Goal: Find specific page/section: Find specific page/section

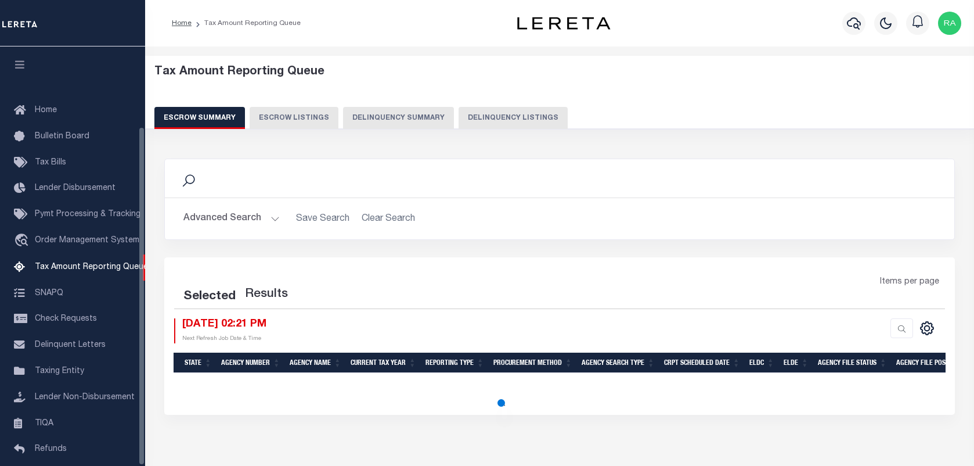
select select "100"
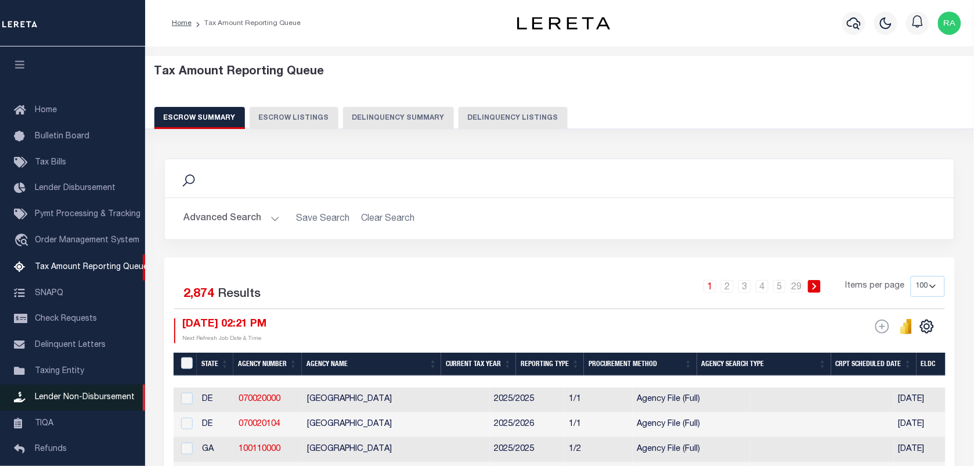
scroll to position [99, 0]
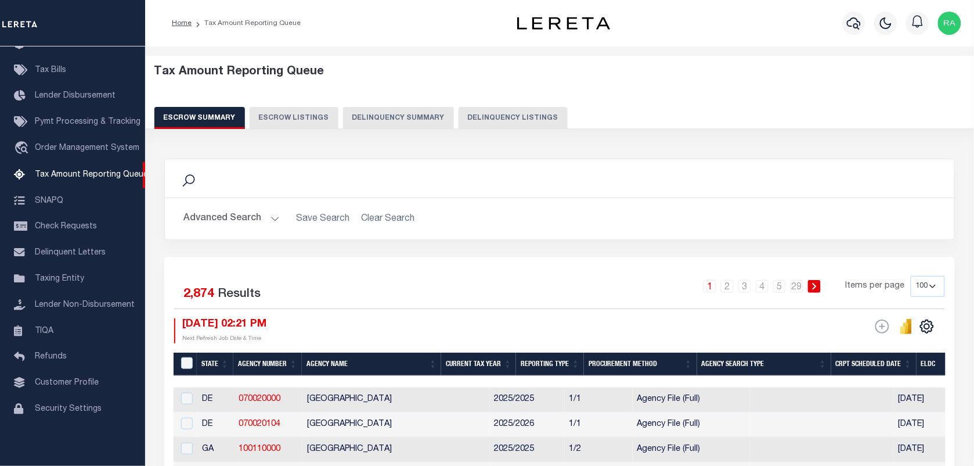
click at [499, 116] on button "Delinquency Listings" at bounding box center [513, 118] width 109 height 22
select select
select select "100"
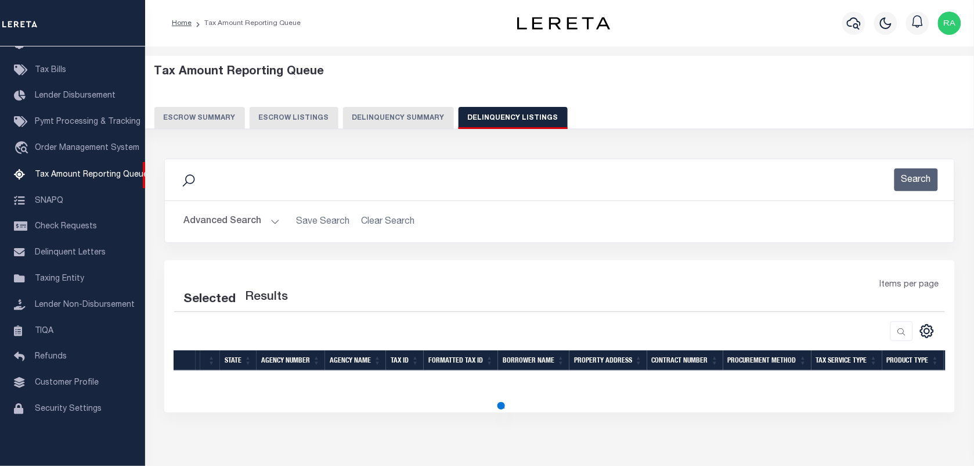
select select "100"
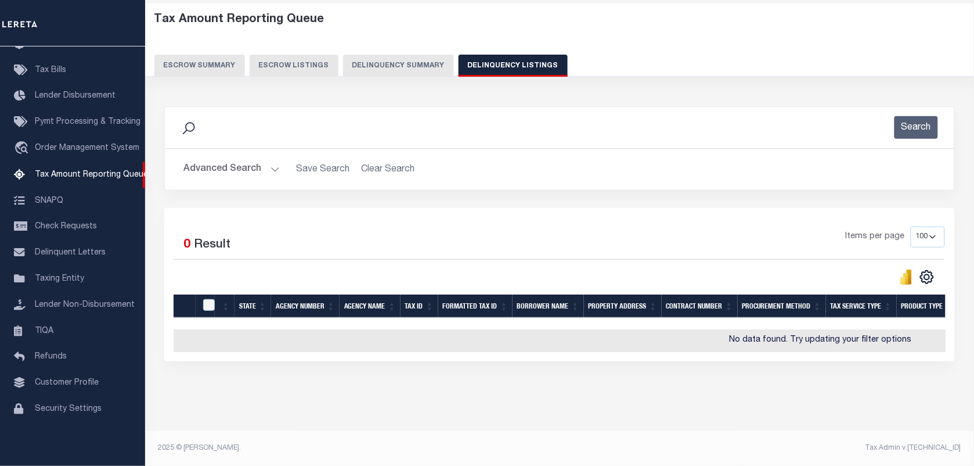
scroll to position [62, 0]
click at [270, 163] on button "Advanced Search" at bounding box center [231, 169] width 96 height 23
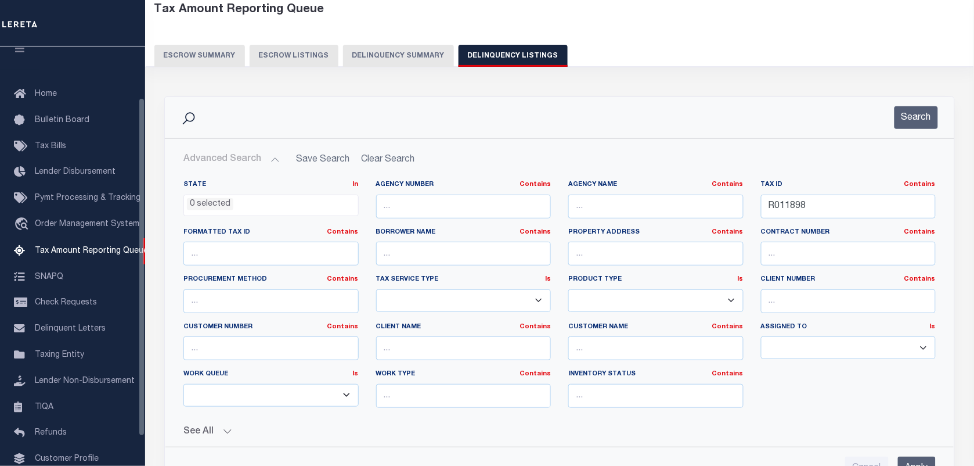
scroll to position [0, 0]
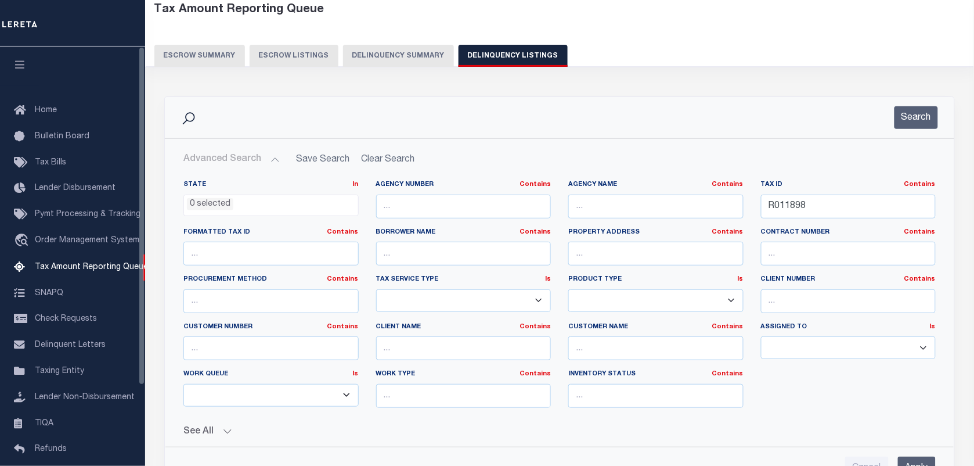
click at [269, 158] on button "Advanced Search" at bounding box center [231, 159] width 96 height 23
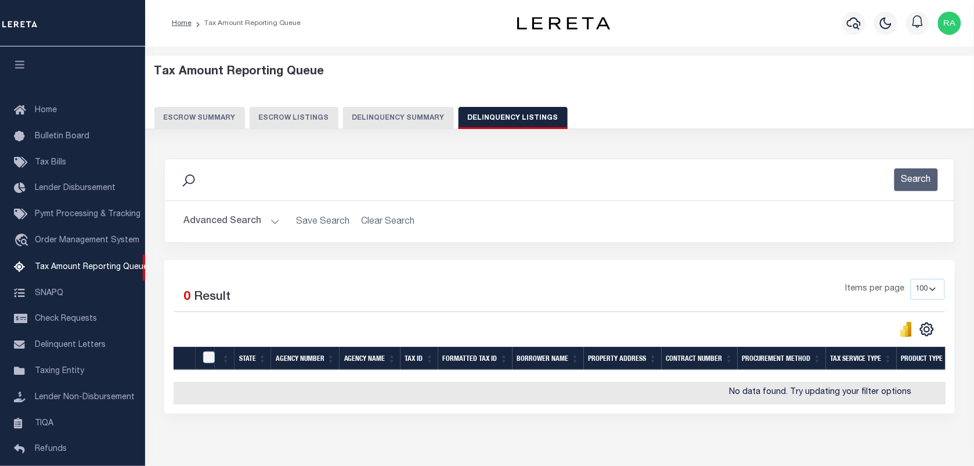
click at [271, 221] on button "Advanced Search" at bounding box center [231, 221] width 96 height 23
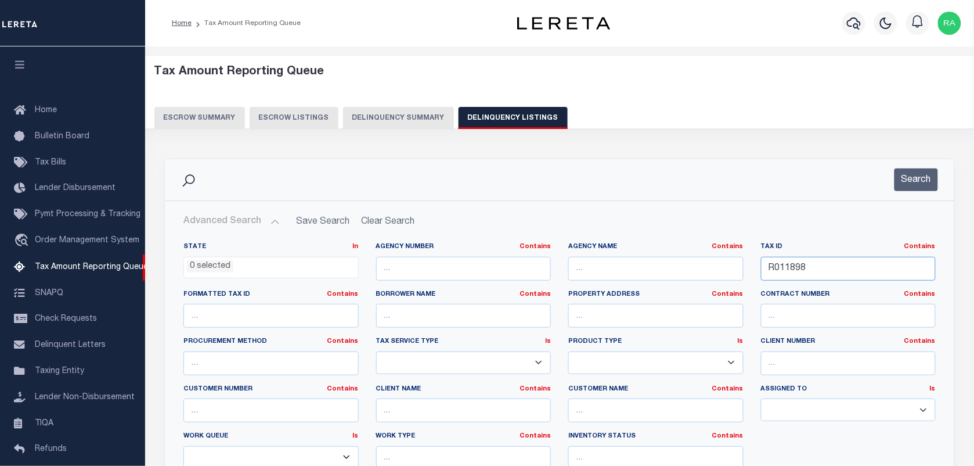
click at [834, 270] on input "R011898" at bounding box center [848, 269] width 175 height 24
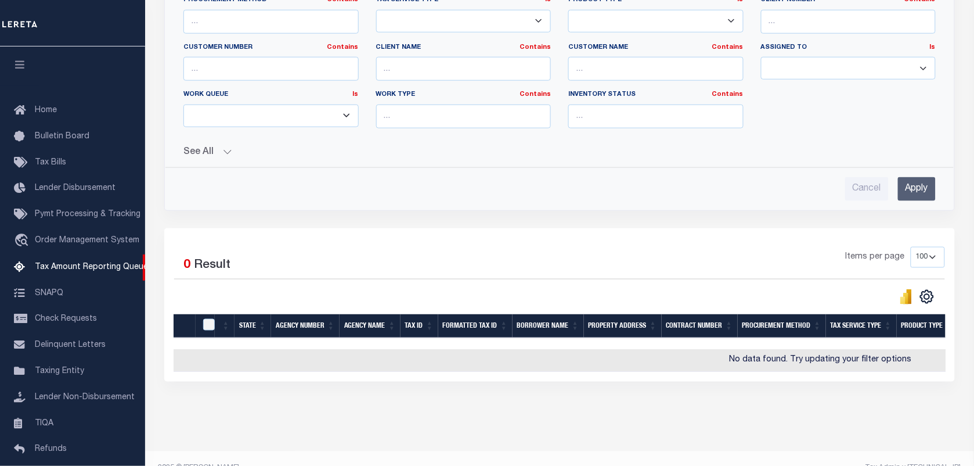
scroll to position [373, 0]
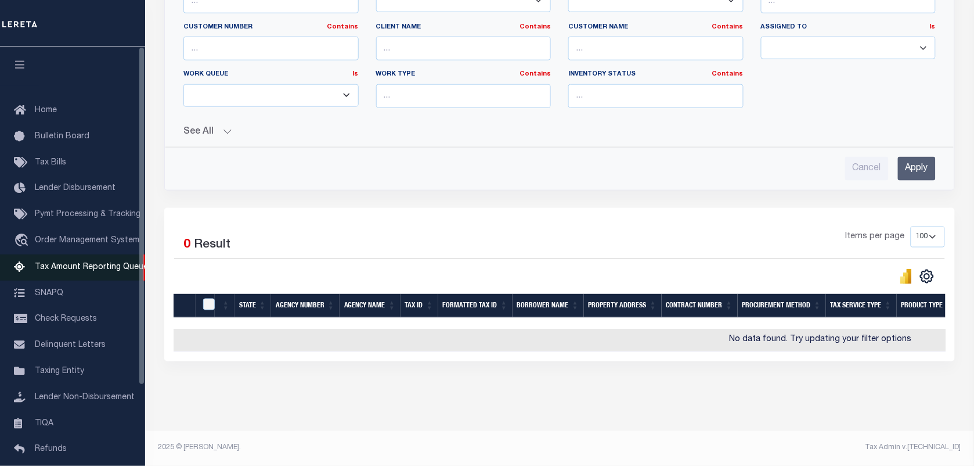
click at [74, 267] on span "Tax Amount Reporting Queue" at bounding box center [91, 267] width 113 height 8
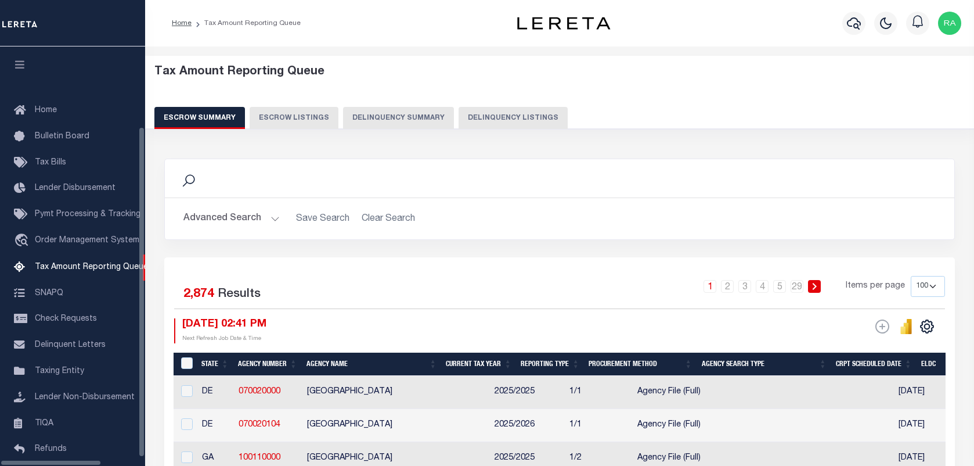
click at [494, 122] on button "Delinquency Listings" at bounding box center [513, 118] width 109 height 22
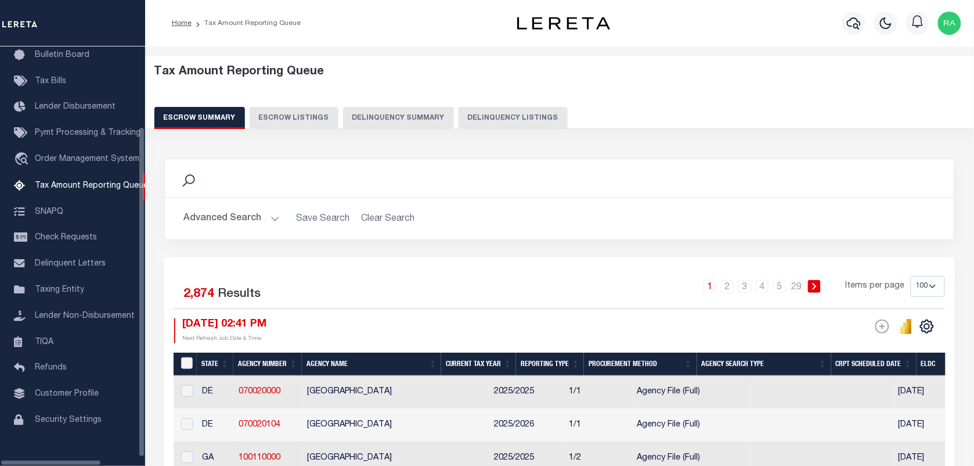
select select
select select "100"
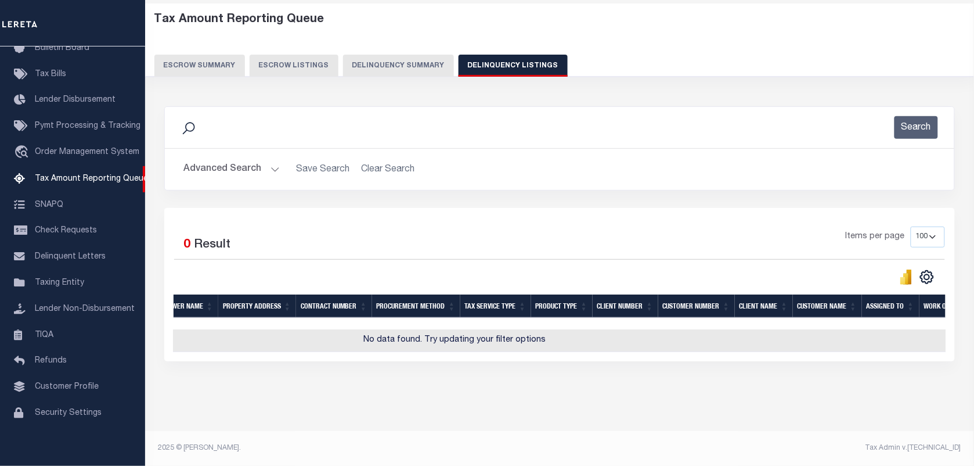
scroll to position [0, 352]
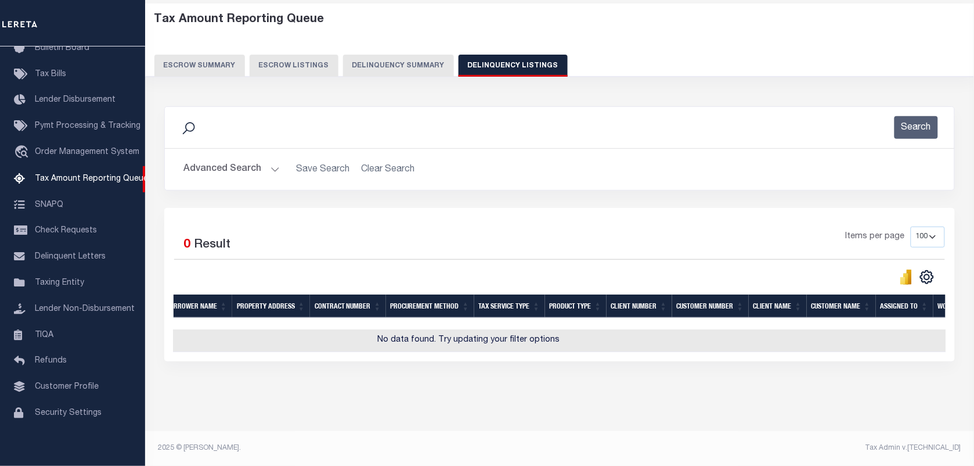
drag, startPoint x: 551, startPoint y: 370, endPoint x: 524, endPoint y: 370, distance: 27.9
click at [532, 370] on div "Data sync process is currently running, you may face some response delays. Sear…" at bounding box center [560, 245] width 806 height 301
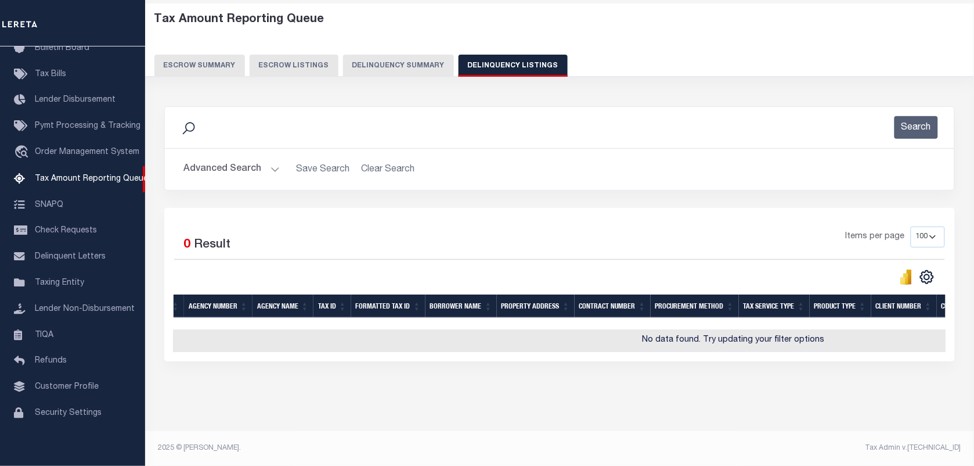
scroll to position [0, 0]
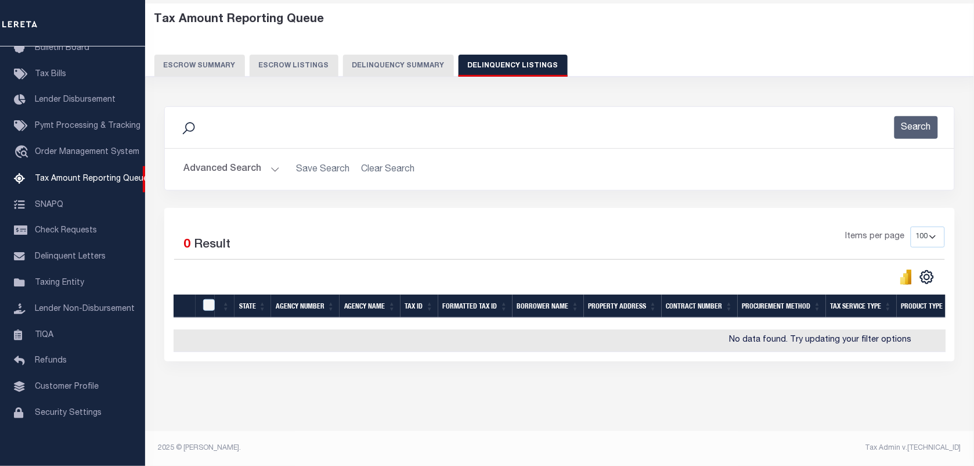
click at [273, 163] on button "Advanced Search" at bounding box center [231, 169] width 96 height 23
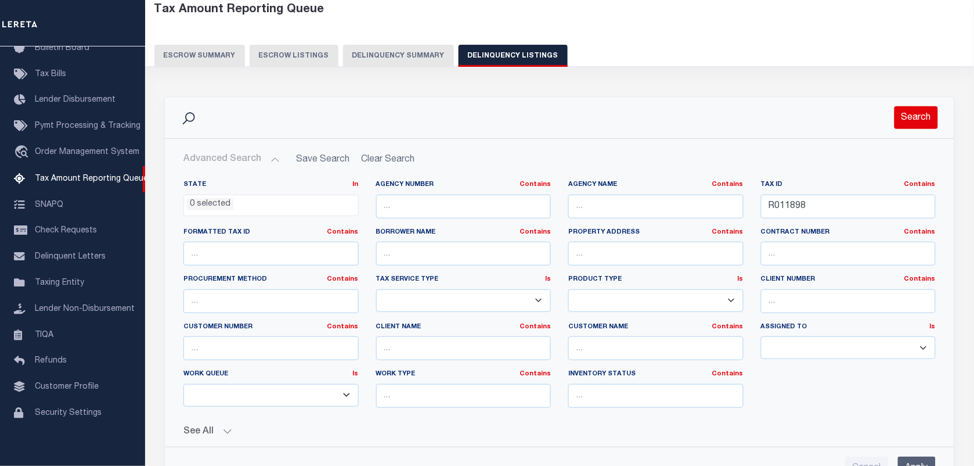
click at [912, 114] on button "Search" at bounding box center [916, 117] width 44 height 23
